Goal: Use online tool/utility

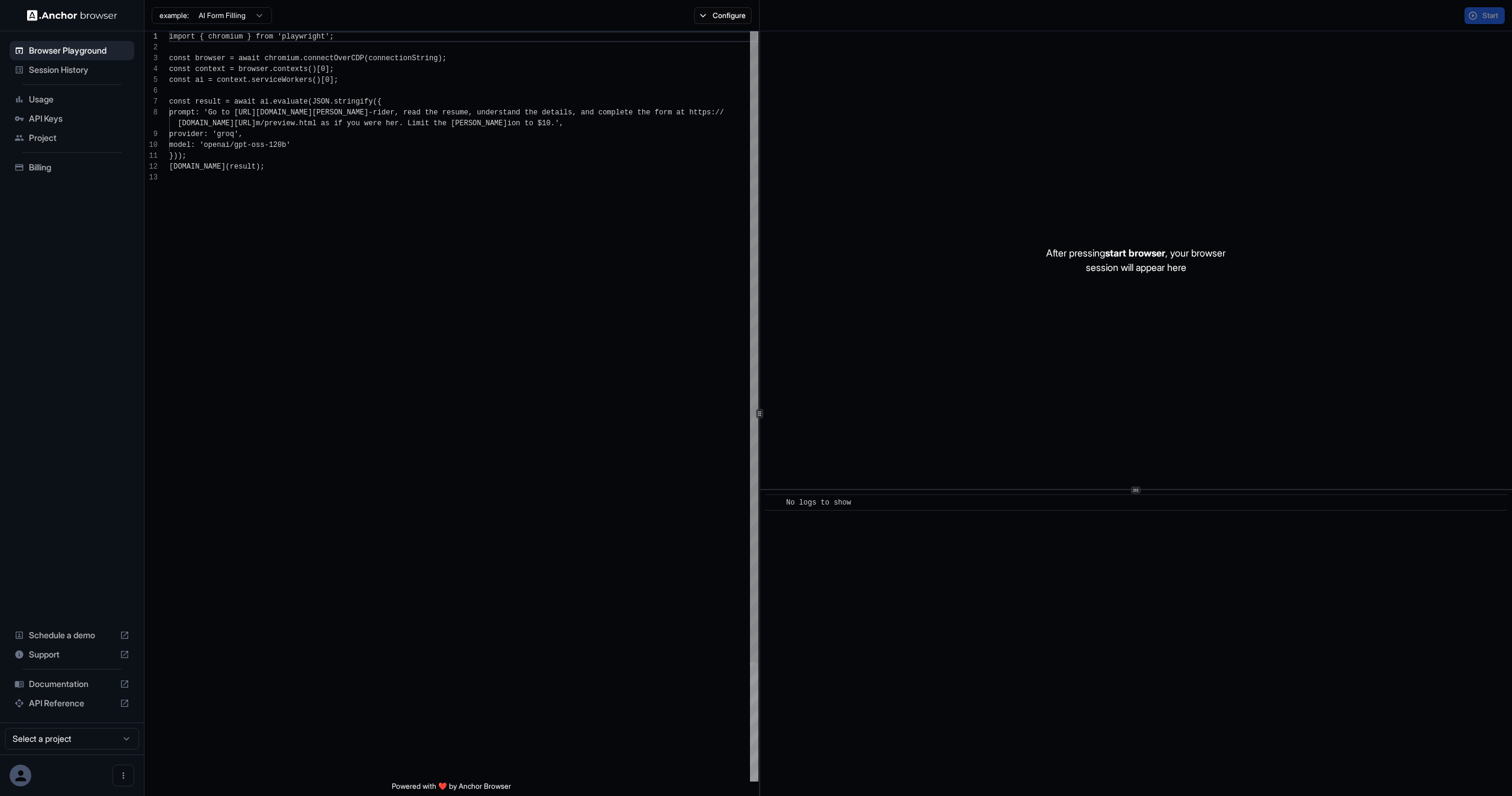
scroll to position [87, 0]
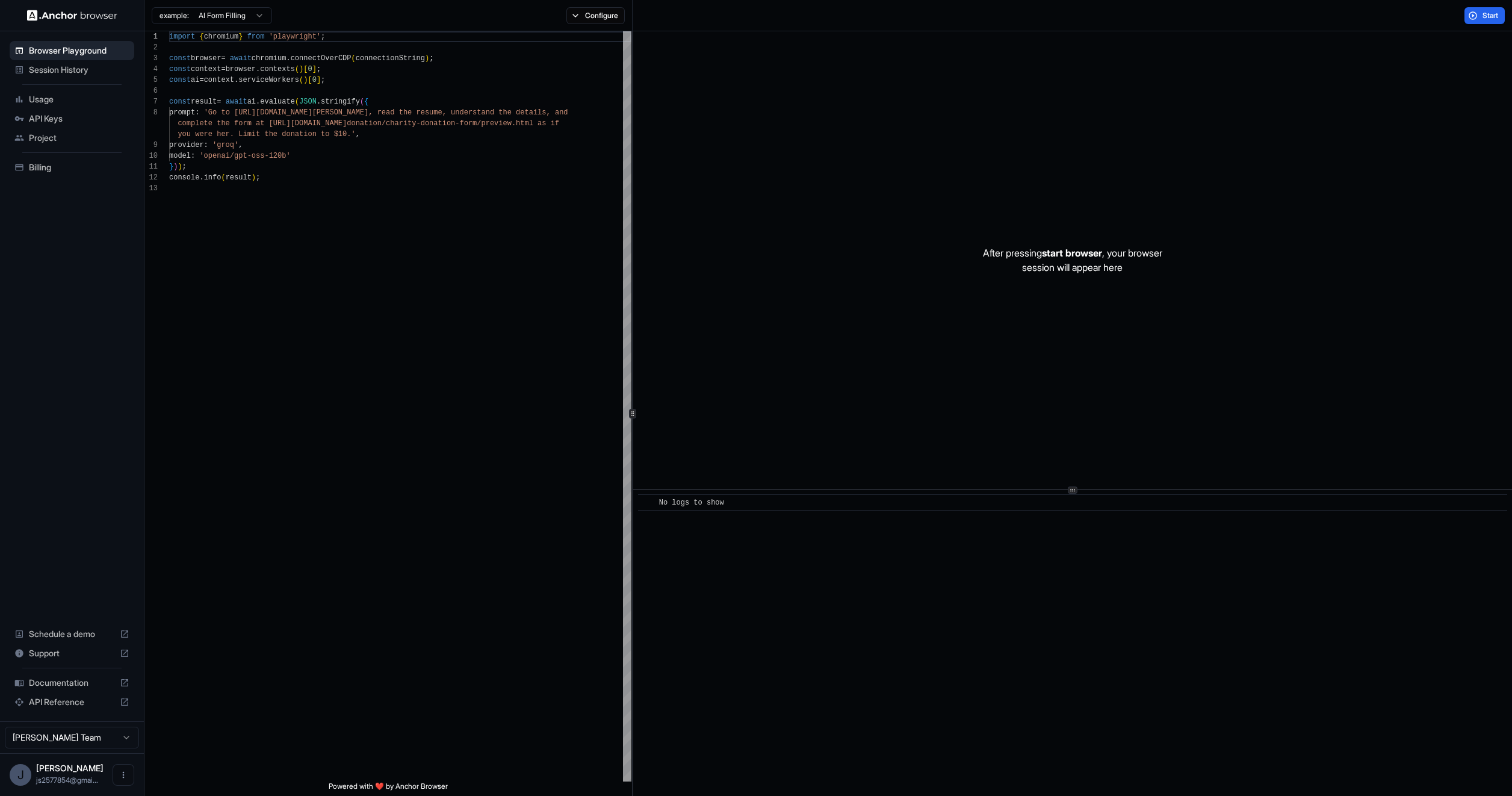
click at [630, 212] on div "1 2 3 4 5 6 7 8 9 10 11 12 13 import { chromium } from 'playwright' ; const bro…" at bounding box center [828, 414] width 1368 height 764
click at [1480, 16] on button "Start" at bounding box center [1484, 15] width 40 height 17
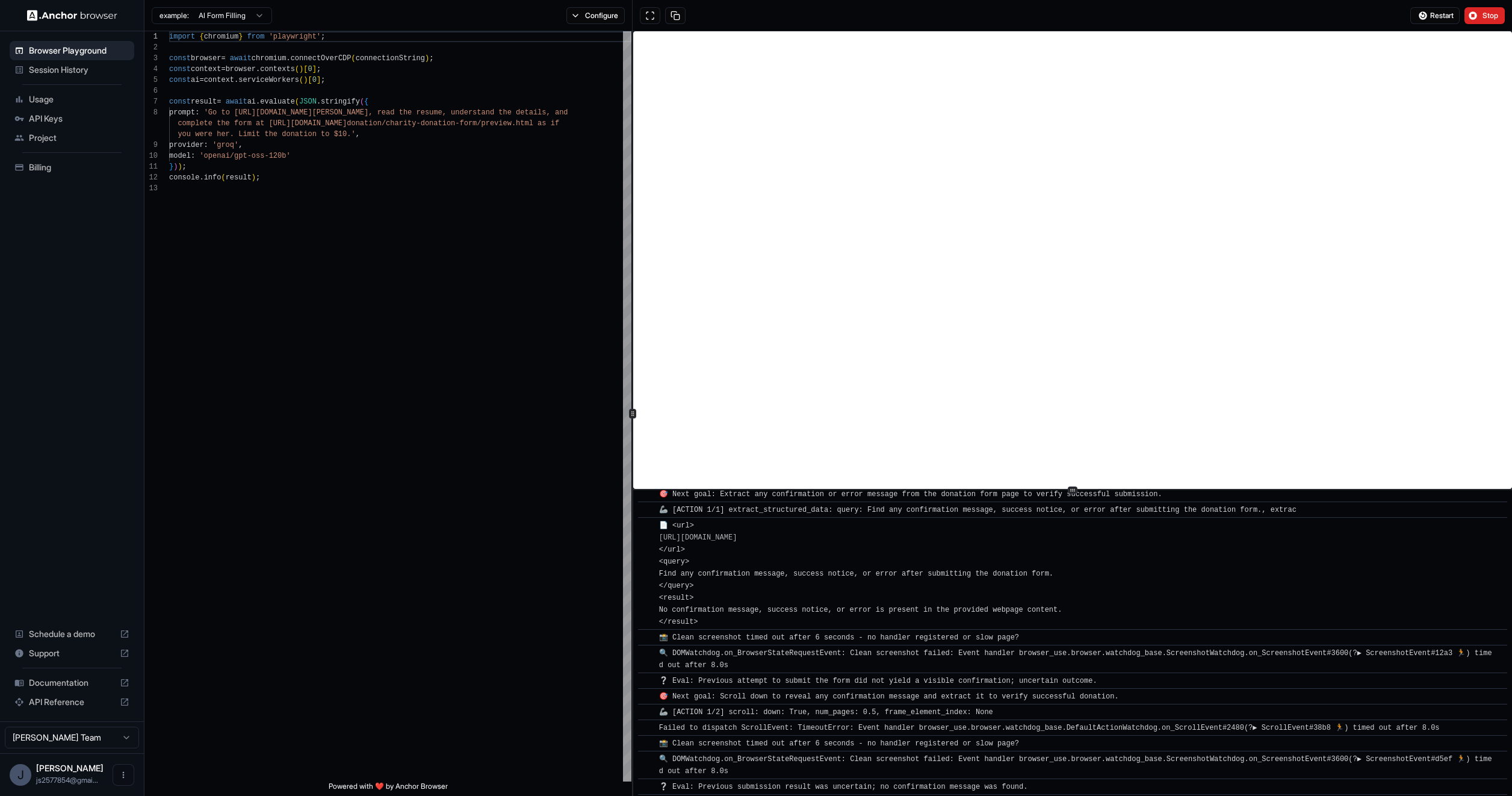
scroll to position [823, 0]
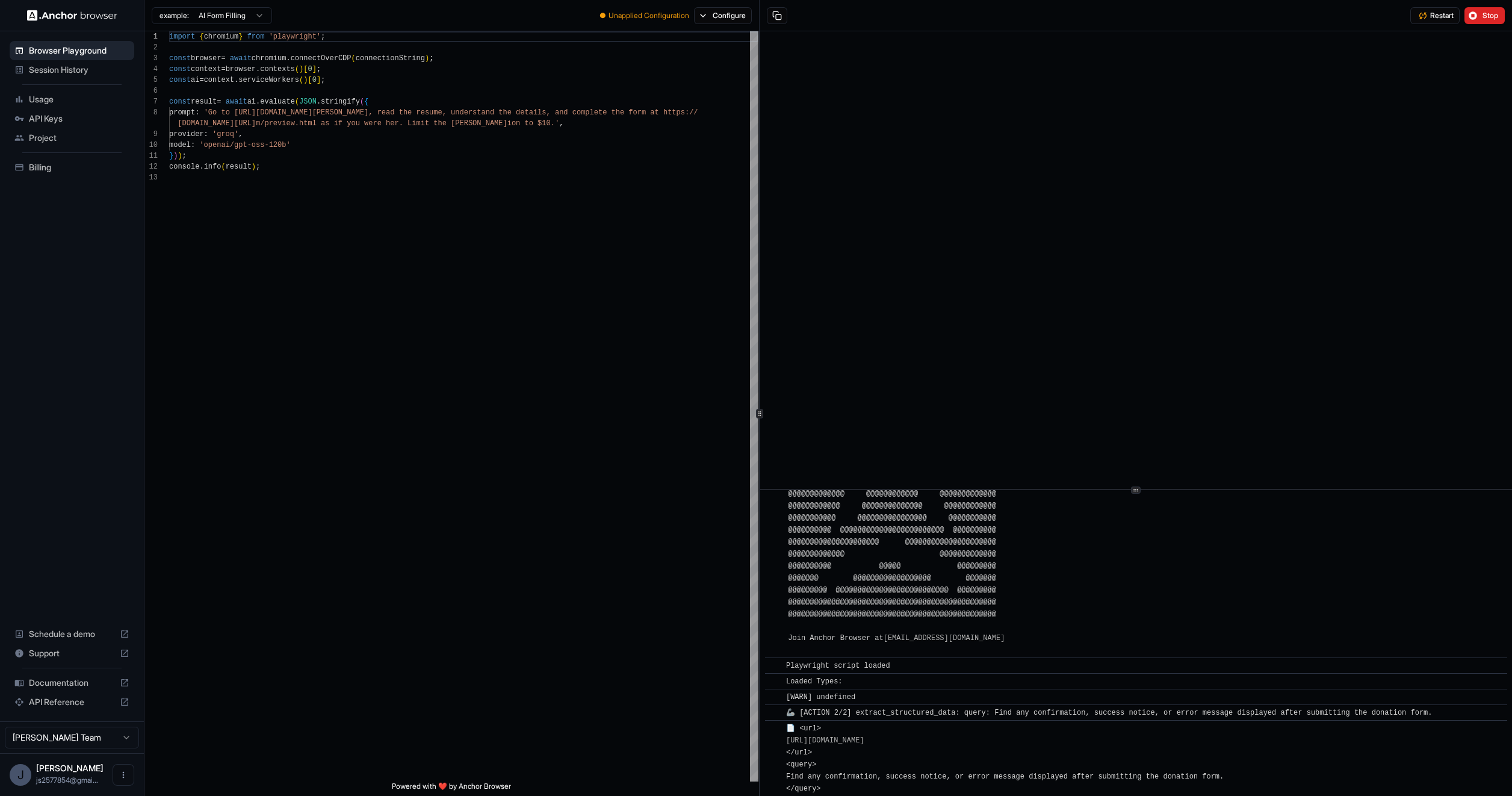
scroll to position [1314, 0]
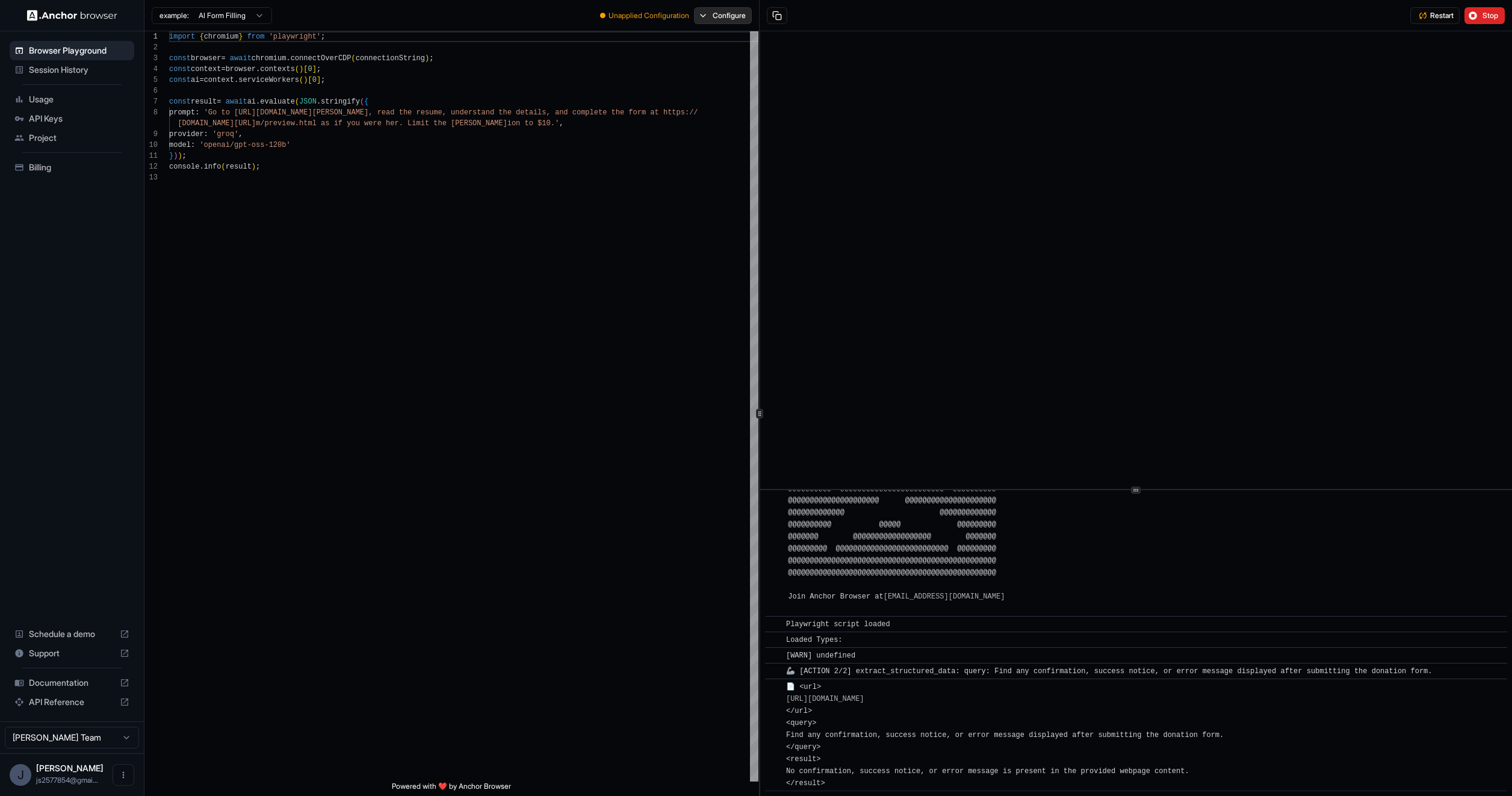
click at [727, 12] on button "Configure" at bounding box center [723, 15] width 58 height 17
